Goal: Task Accomplishment & Management: Use online tool/utility

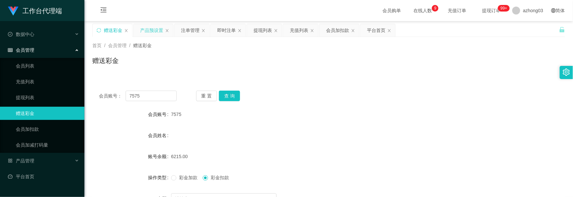
drag, startPoint x: 144, startPoint y: 32, endPoint x: 145, endPoint y: 36, distance: 4.2
click at [144, 32] on div "产品预设置" at bounding box center [151, 30] width 23 height 13
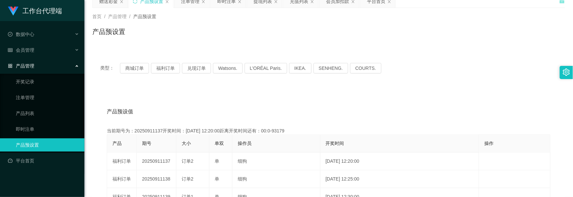
scroll to position [44, 0]
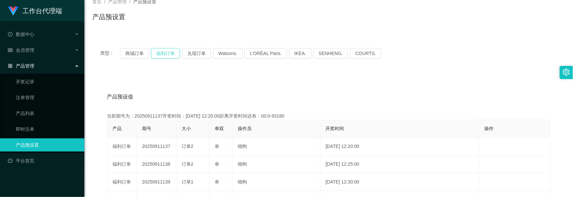
click at [167, 55] on button "福利订单" at bounding box center [165, 53] width 29 height 11
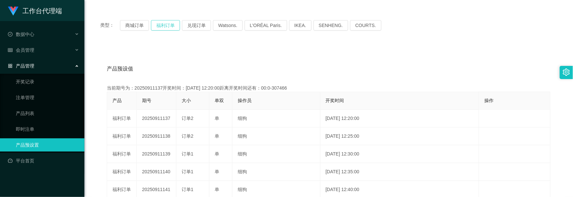
scroll to position [88, 0]
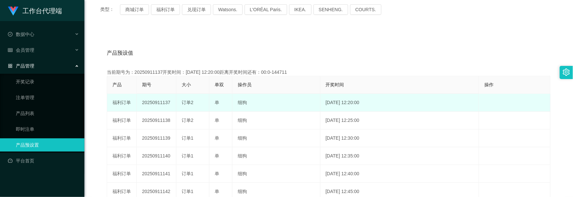
click at [153, 104] on td "20250911137" at bounding box center [157, 103] width 40 height 18
click at [160, 105] on td "20250911138" at bounding box center [157, 103] width 40 height 18
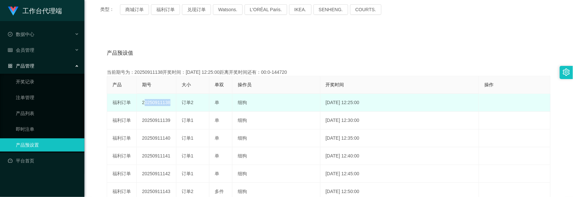
copy td "20250911138"
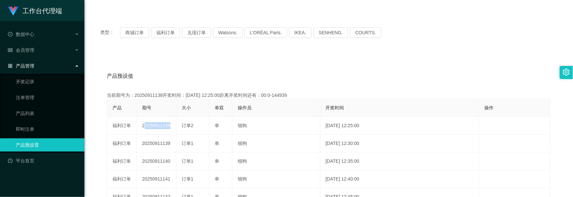
scroll to position [0, 0]
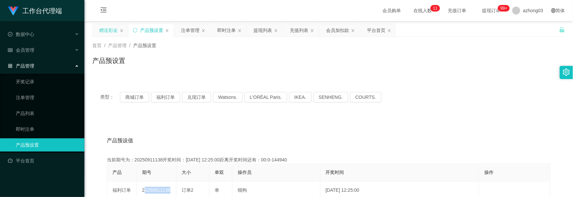
click at [106, 30] on div "赠送彩金" at bounding box center [108, 30] width 18 height 13
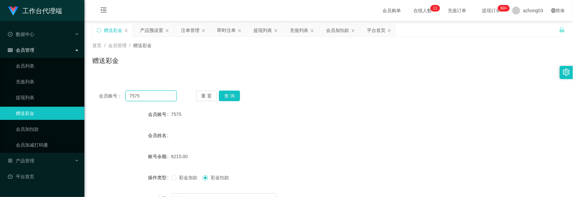
click at [96, 85] on div "会员账号： 7575 重 置 查 询 会员账号 7575 会员姓名 账号余额 6215.00 操作类型 彩金加款 彩金扣款 金额 确 定" at bounding box center [328, 162] width 473 height 157
paste input "lioolioo"
click at [229, 95] on button "查 询" at bounding box center [229, 96] width 21 height 11
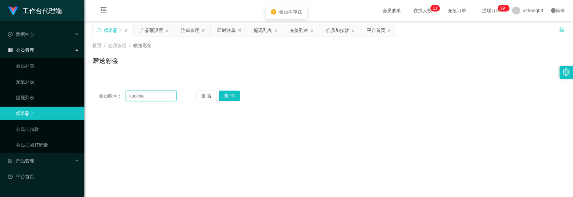
click at [130, 97] on input "lioolioo" at bounding box center [151, 96] width 51 height 11
click at [131, 95] on input "lioolioo" at bounding box center [151, 96] width 51 height 11
click at [129, 95] on input "lioolioo" at bounding box center [151, 96] width 51 height 11
click at [131, 96] on input "lioolioo" at bounding box center [151, 96] width 51 height 11
type input "lioolioo"
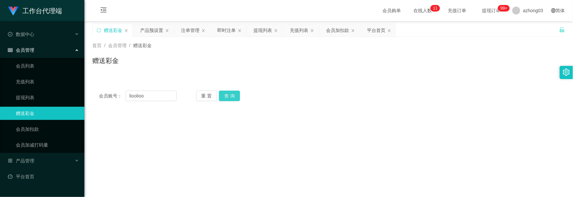
click at [227, 95] on button "查 询" at bounding box center [229, 96] width 21 height 11
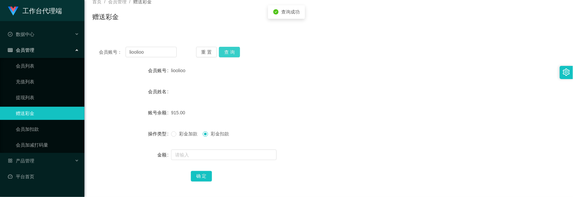
scroll to position [74, 0]
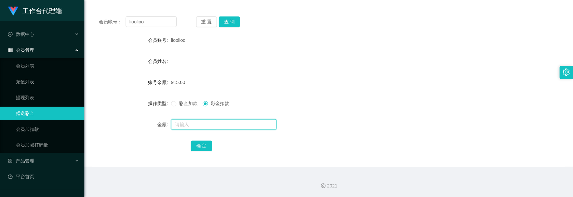
click at [189, 124] on input "text" at bounding box center [224, 124] width 106 height 11
type input "200"
click at [198, 146] on button "确 定" at bounding box center [201, 146] width 21 height 11
